Goal: Check status: Check status

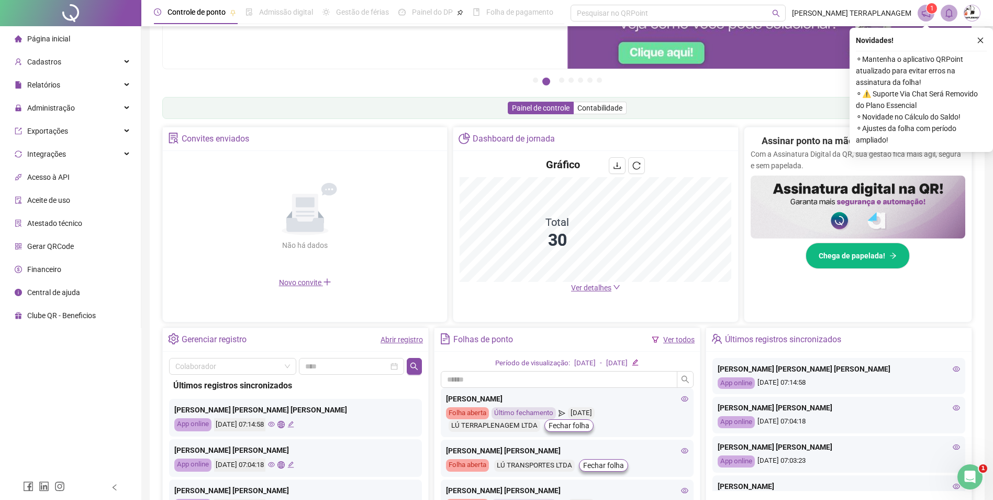
scroll to position [52, 0]
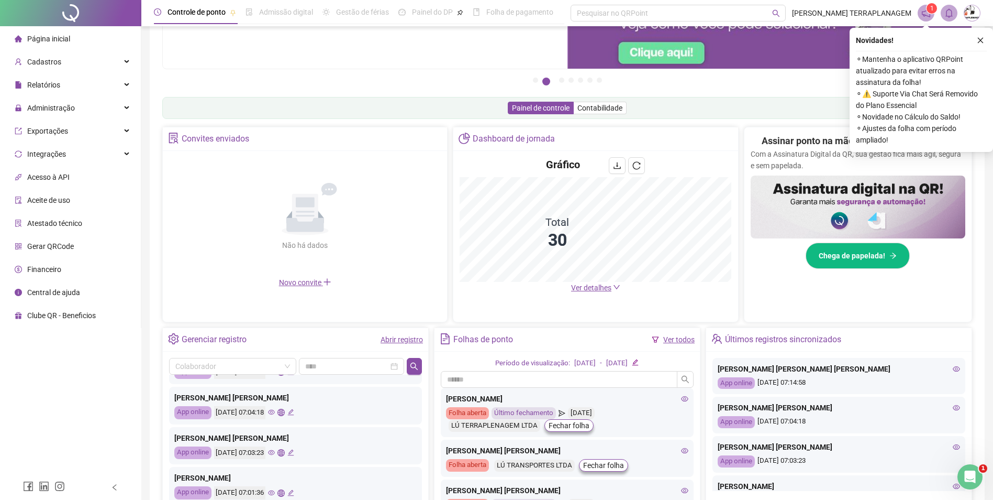
click at [402, 332] on div "Abrir registro" at bounding box center [402, 339] width 42 height 18
click at [403, 335] on link "Abrir registro" at bounding box center [402, 339] width 42 height 8
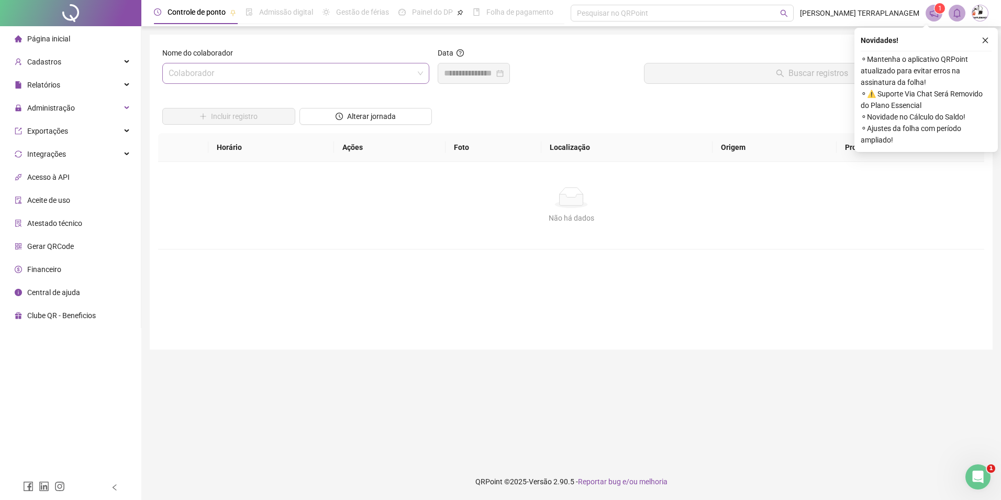
drag, startPoint x: 250, startPoint y: 59, endPoint x: 254, endPoint y: 64, distance: 6.7
click at [251, 60] on div "Nome do colaborador" at bounding box center [295, 55] width 267 height 16
click at [256, 65] on input "search" at bounding box center [291, 73] width 245 height 20
type input "***"
click at [346, 185] on div "Não há dados Não há dados" at bounding box center [571, 205] width 826 height 87
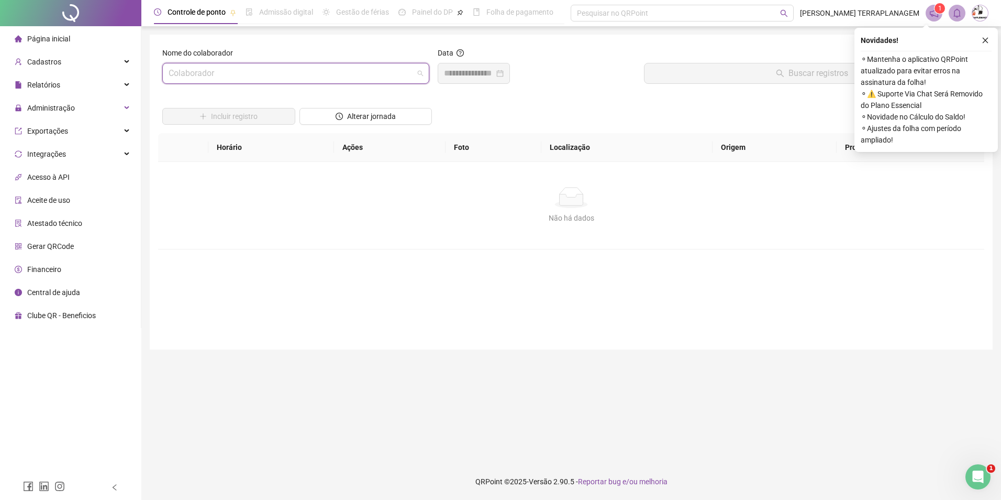
click at [213, 76] on input "search" at bounding box center [291, 73] width 245 height 20
type input "***"
drag, startPoint x: 393, startPoint y: 213, endPoint x: 386, endPoint y: 206, distance: 9.3
click at [392, 212] on div "Não há dados Não há dados" at bounding box center [571, 205] width 801 height 37
click at [236, 74] on input "search" at bounding box center [291, 73] width 245 height 20
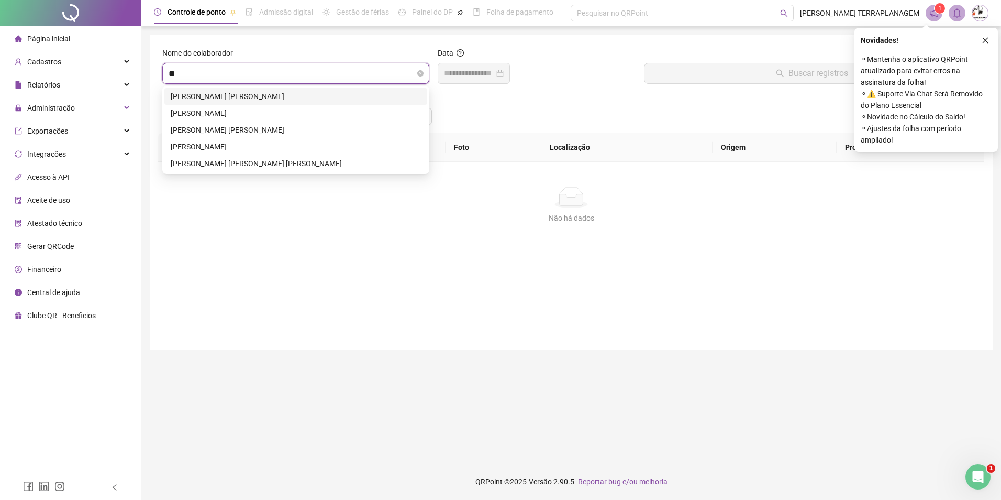
type input "***"
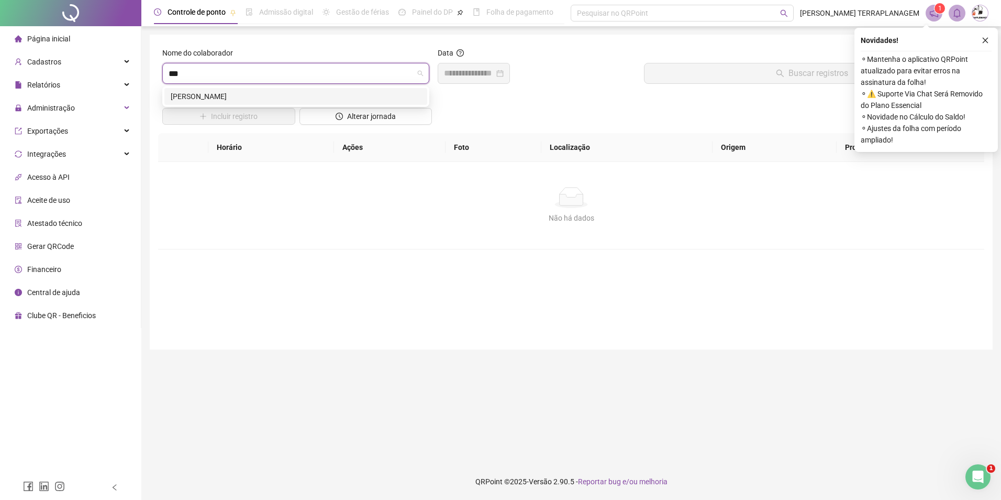
click at [307, 99] on div "[PERSON_NAME]" at bounding box center [296, 97] width 250 height 12
click at [467, 72] on input at bounding box center [469, 73] width 50 height 13
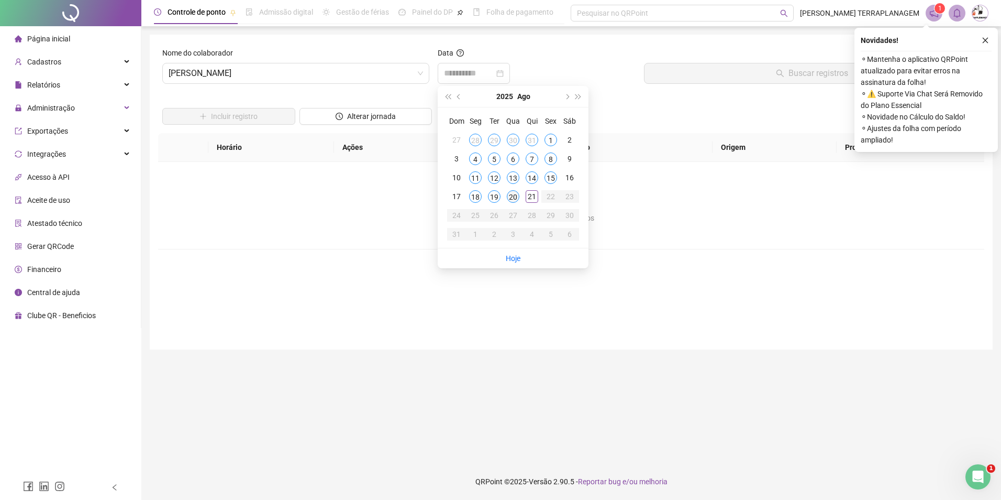
click at [518, 198] on div "20" at bounding box center [513, 196] width 13 height 13
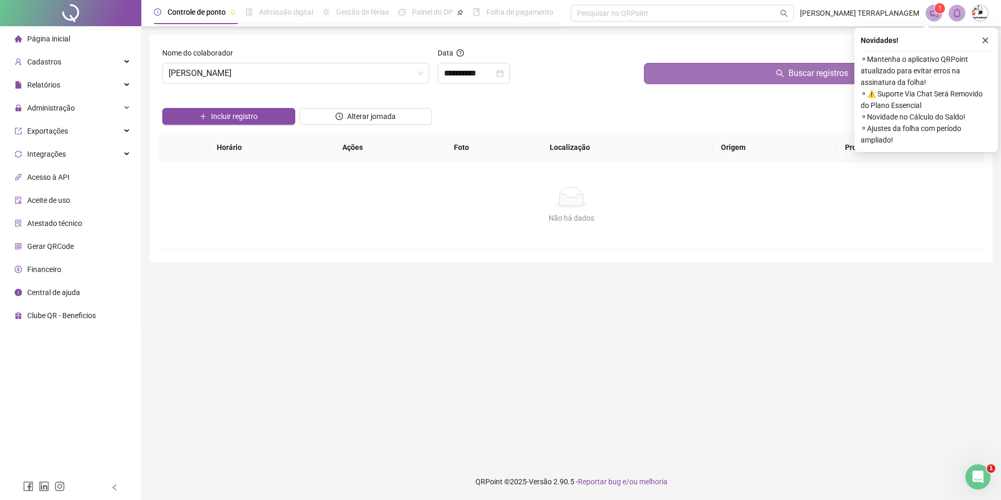
click at [730, 79] on button "Buscar registros" at bounding box center [812, 73] width 336 height 21
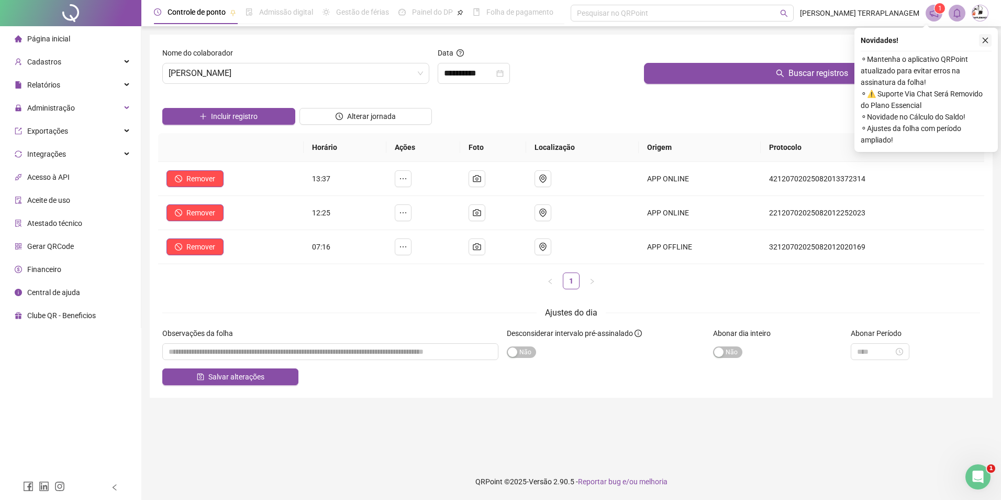
click at [988, 36] on button "button" at bounding box center [985, 40] width 13 height 13
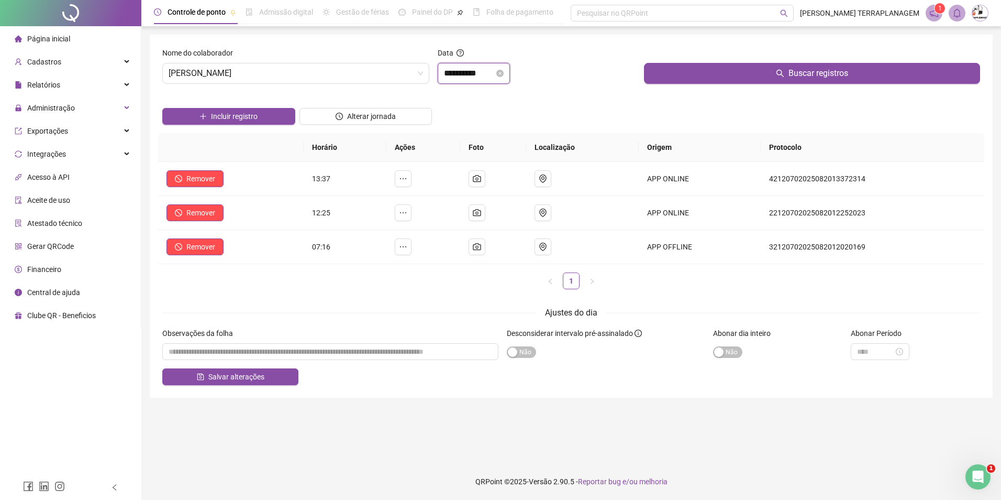
click at [472, 75] on input "**********" at bounding box center [469, 73] width 50 height 13
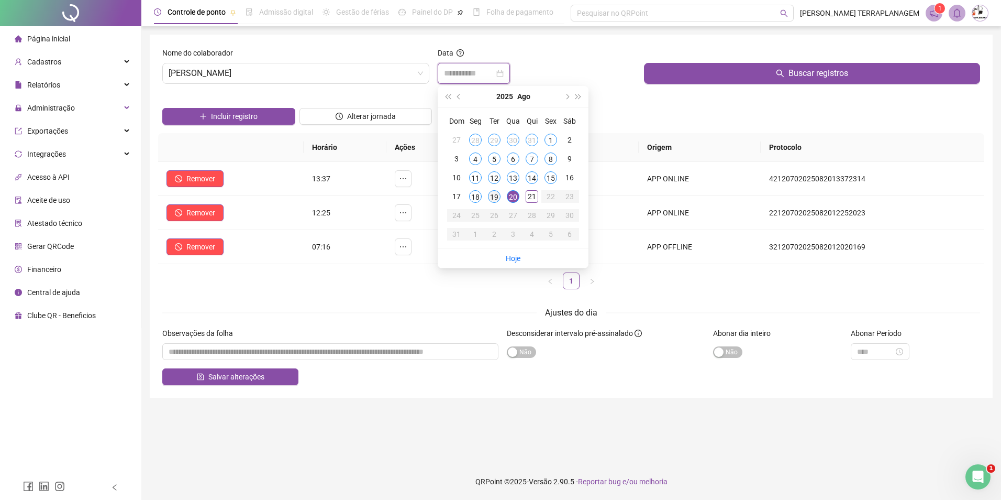
type input "**********"
click at [492, 193] on div "19" at bounding box center [494, 196] width 13 height 13
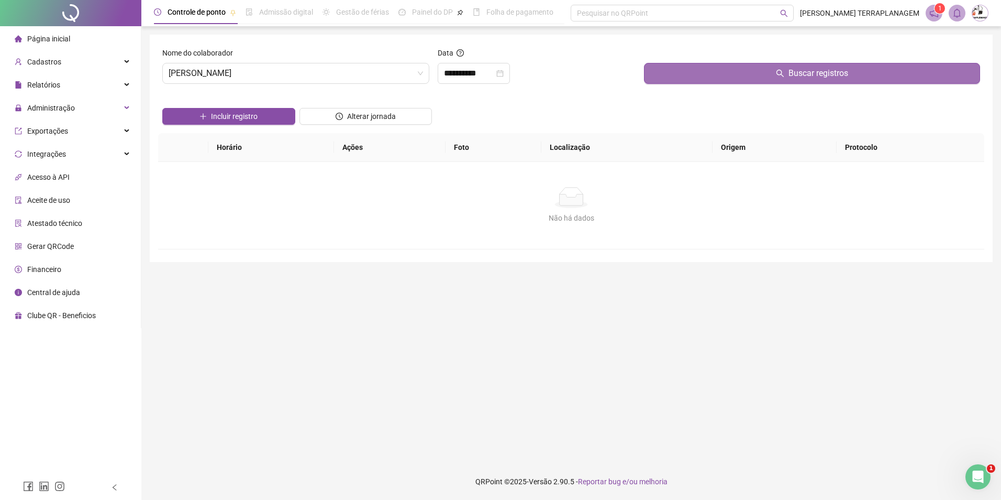
drag, startPoint x: 704, startPoint y: 60, endPoint x: 699, endPoint y: 66, distance: 7.9
click at [704, 61] on div at bounding box center [812, 55] width 336 height 16
click at [699, 66] on button "Buscar registros" at bounding box center [812, 73] width 336 height 21
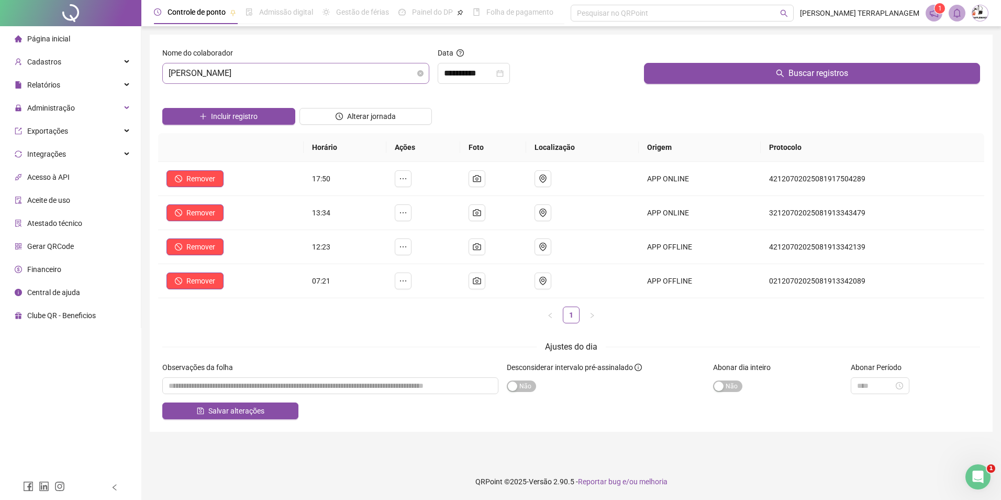
click at [324, 73] on span "[PERSON_NAME]" at bounding box center [296, 73] width 254 height 20
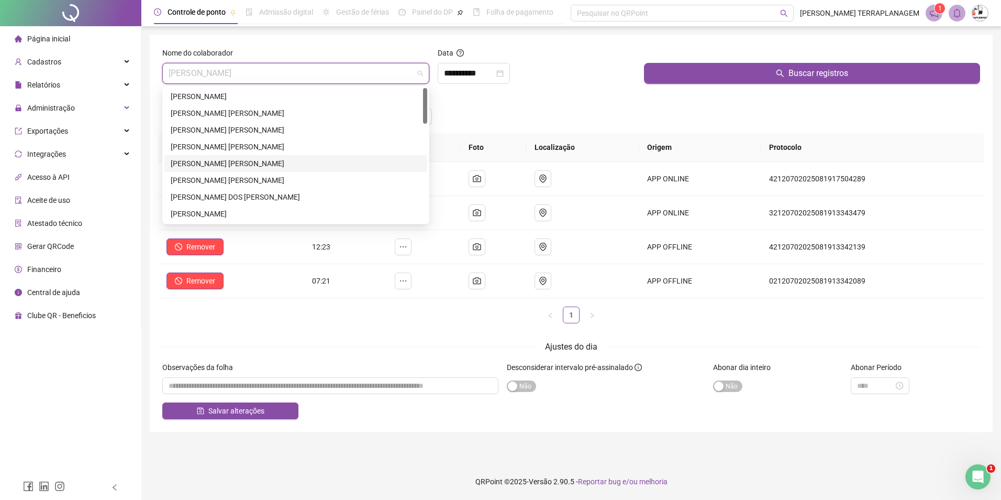
drag, startPoint x: 225, startPoint y: 164, endPoint x: 261, endPoint y: 155, distance: 37.2
click at [224, 164] on div "[PERSON_NAME] [PERSON_NAME]" at bounding box center [296, 164] width 250 height 12
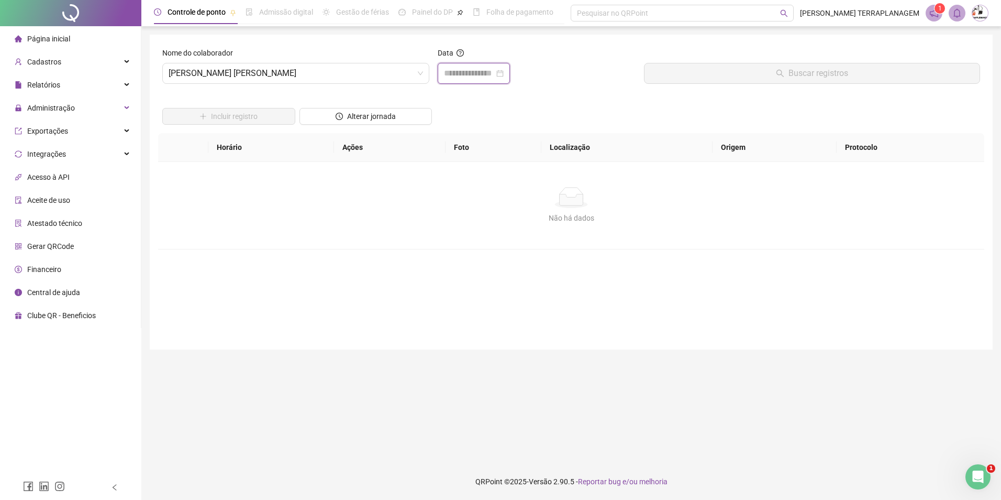
click at [452, 73] on input at bounding box center [469, 73] width 50 height 13
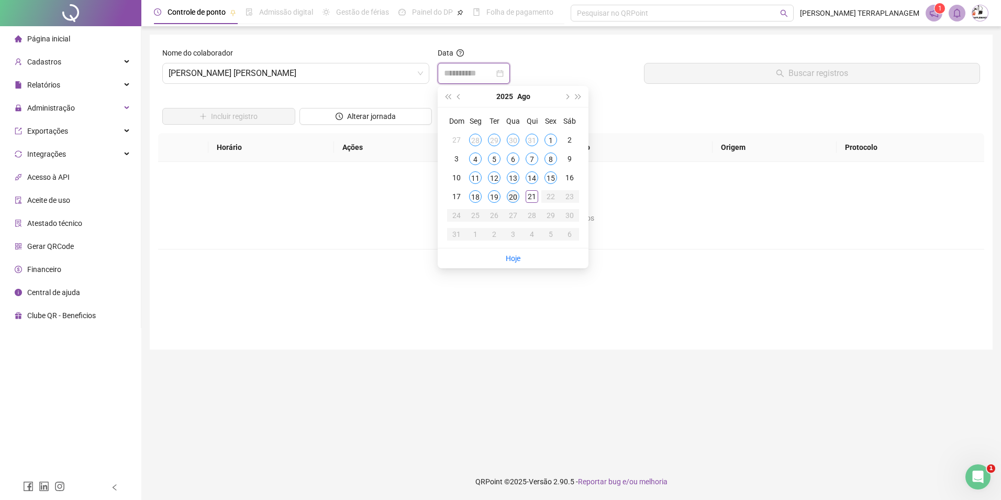
type input "**********"
drag, startPoint x: 512, startPoint y: 197, endPoint x: 537, endPoint y: 171, distance: 36.7
click at [512, 197] on div "20" at bounding box center [513, 196] width 13 height 13
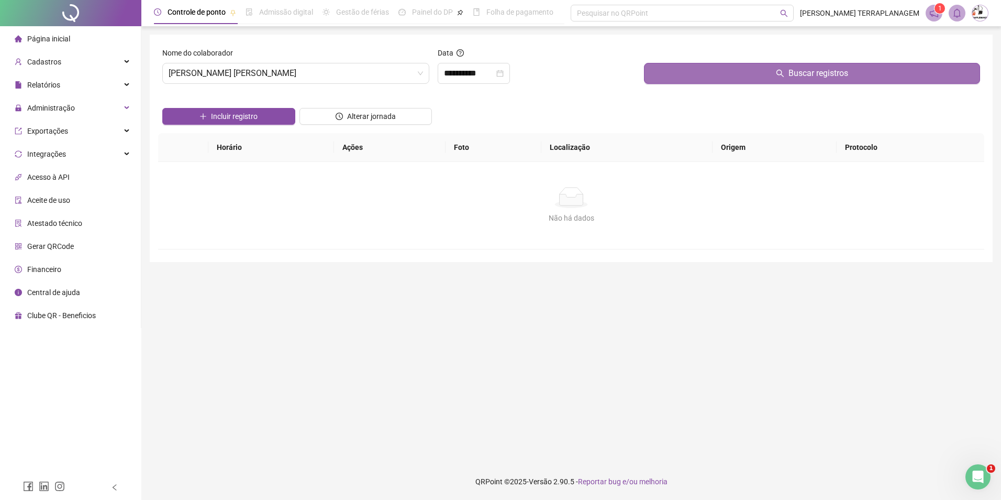
click at [679, 73] on button "Buscar registros" at bounding box center [812, 73] width 336 height 21
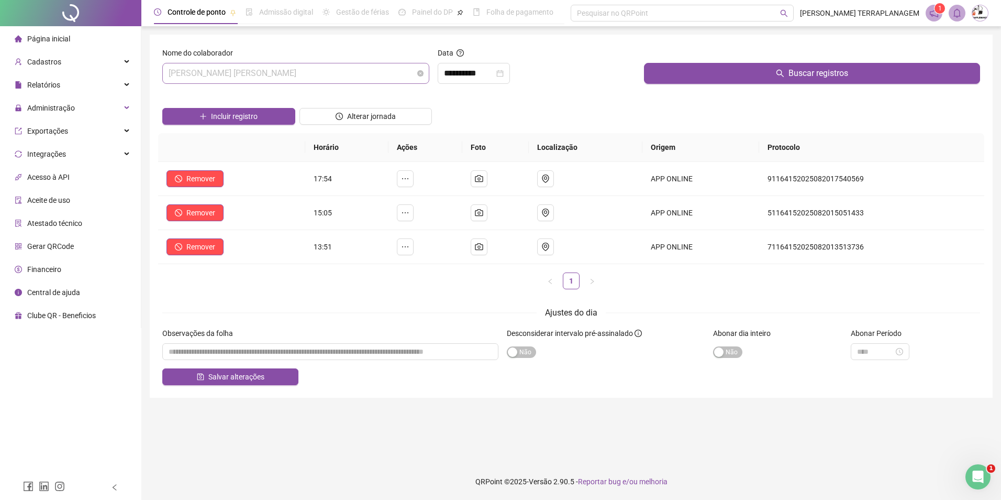
click at [304, 76] on span "[PERSON_NAME] [PERSON_NAME]" at bounding box center [296, 73] width 254 height 20
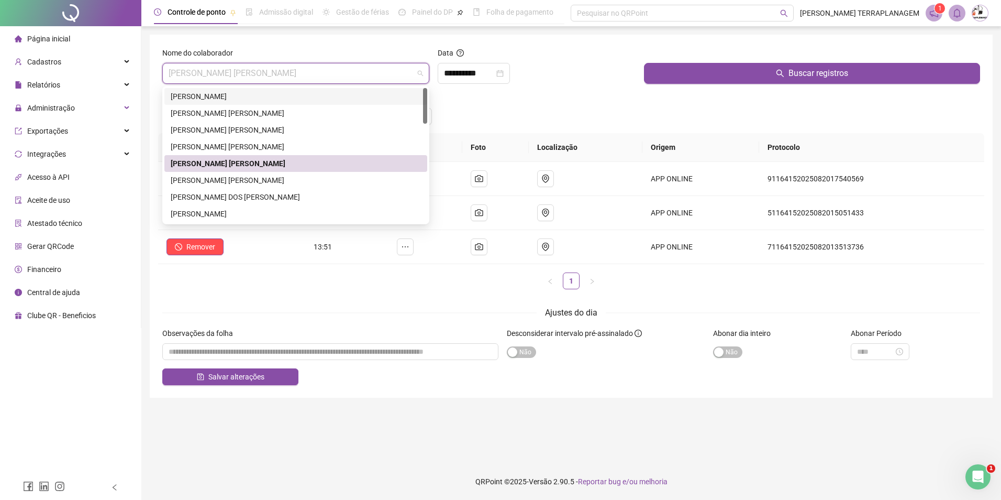
click at [75, 38] on li "Página inicial" at bounding box center [70, 38] width 137 height 21
